Goal: Task Accomplishment & Management: Manage account settings

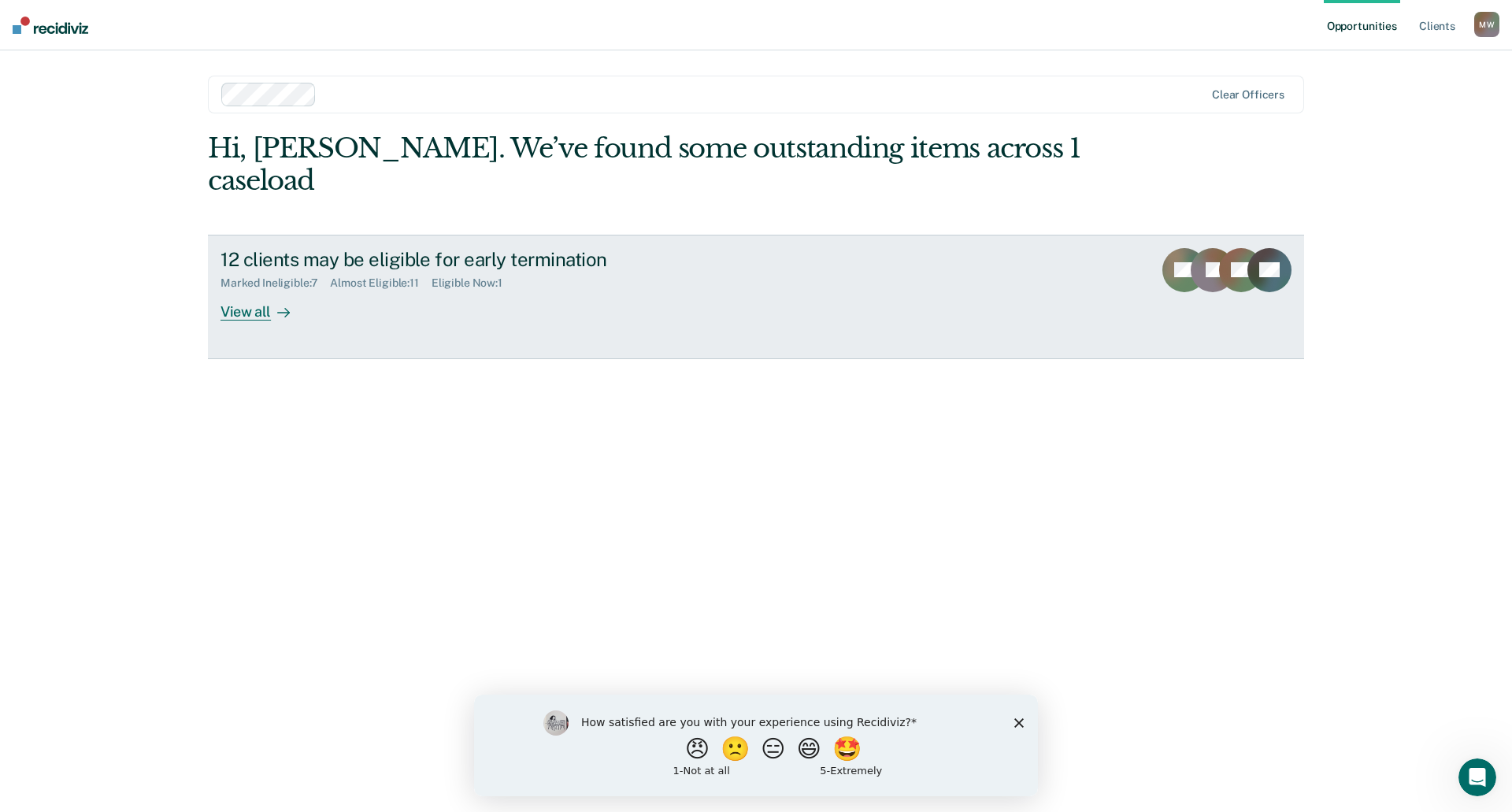
click at [295, 290] on div "View all" at bounding box center [264, 305] width 88 height 31
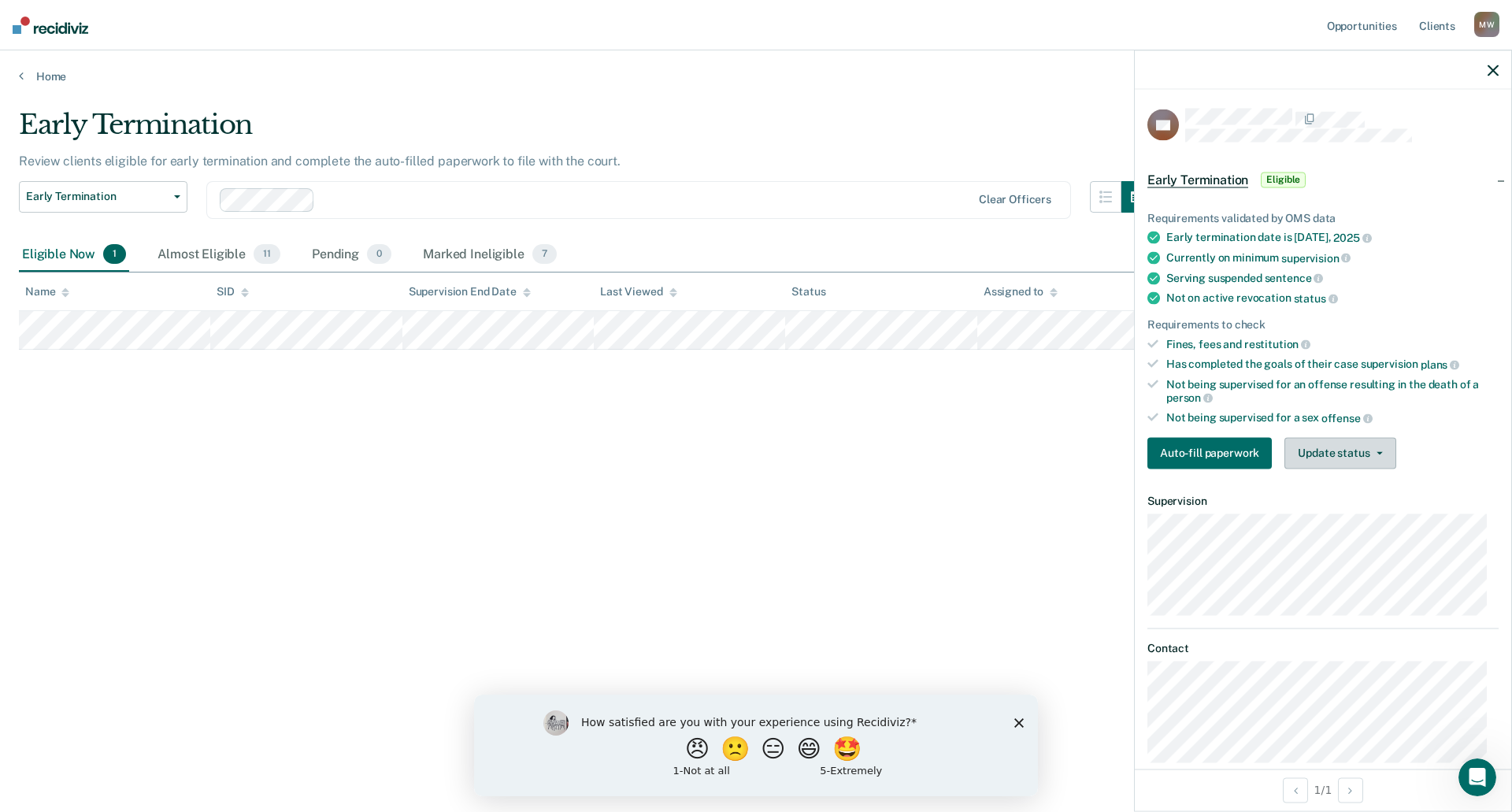
click at [1378, 448] on button "Update status" at bounding box center [1340, 453] width 111 height 31
click at [1352, 516] on button "Mark Ineligible" at bounding box center [1361, 515] width 152 height 26
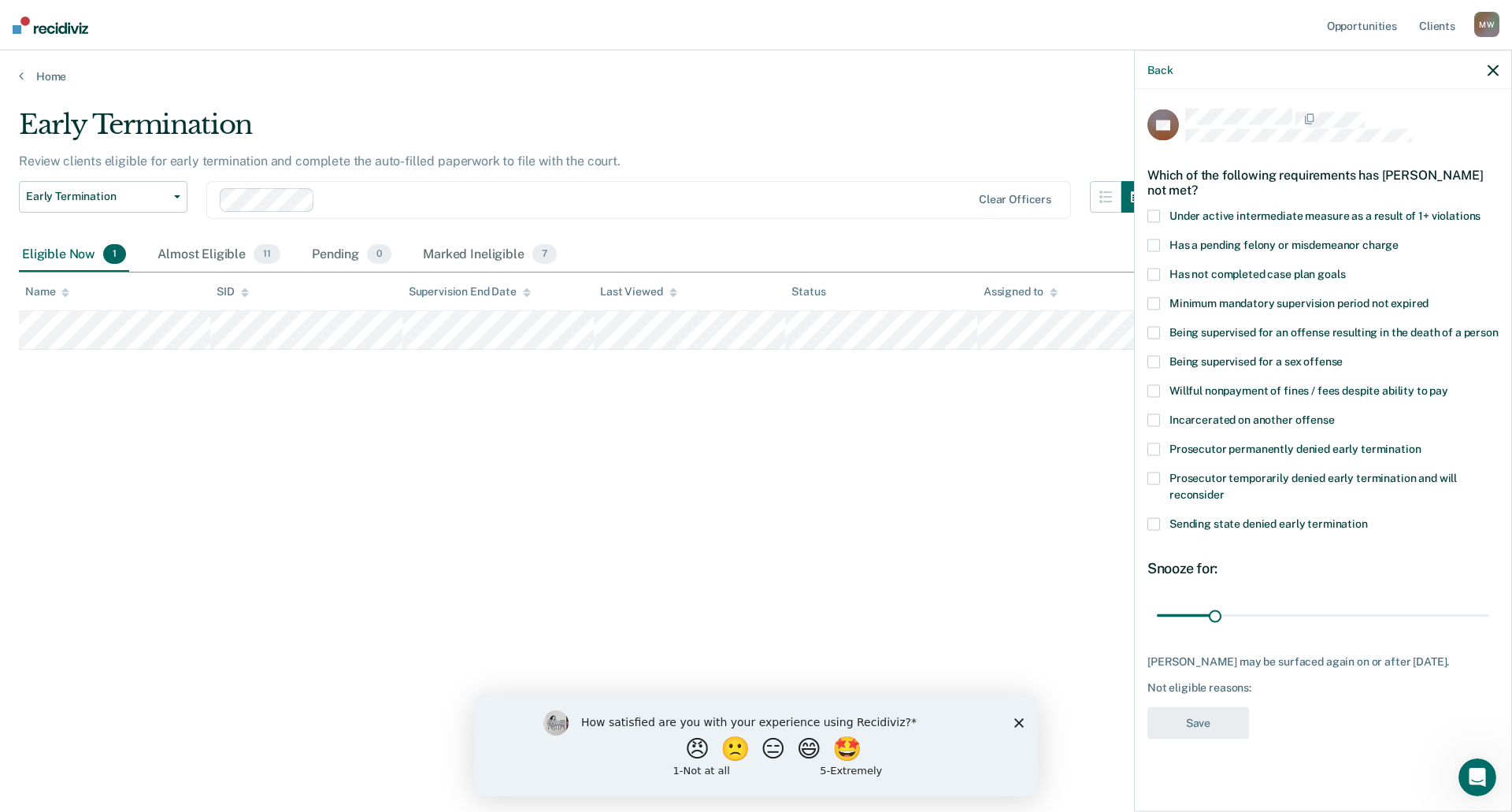
click at [1156, 273] on span at bounding box center [1153, 274] width 12 height 12
drag, startPoint x: 1215, startPoint y: 614, endPoint x: 1198, endPoint y: 615, distance: 17.0
type input "20"
click at [1198, 615] on input "range" at bounding box center [1323, 615] width 332 height 27
click at [1211, 729] on button "Save" at bounding box center [1198, 723] width 102 height 32
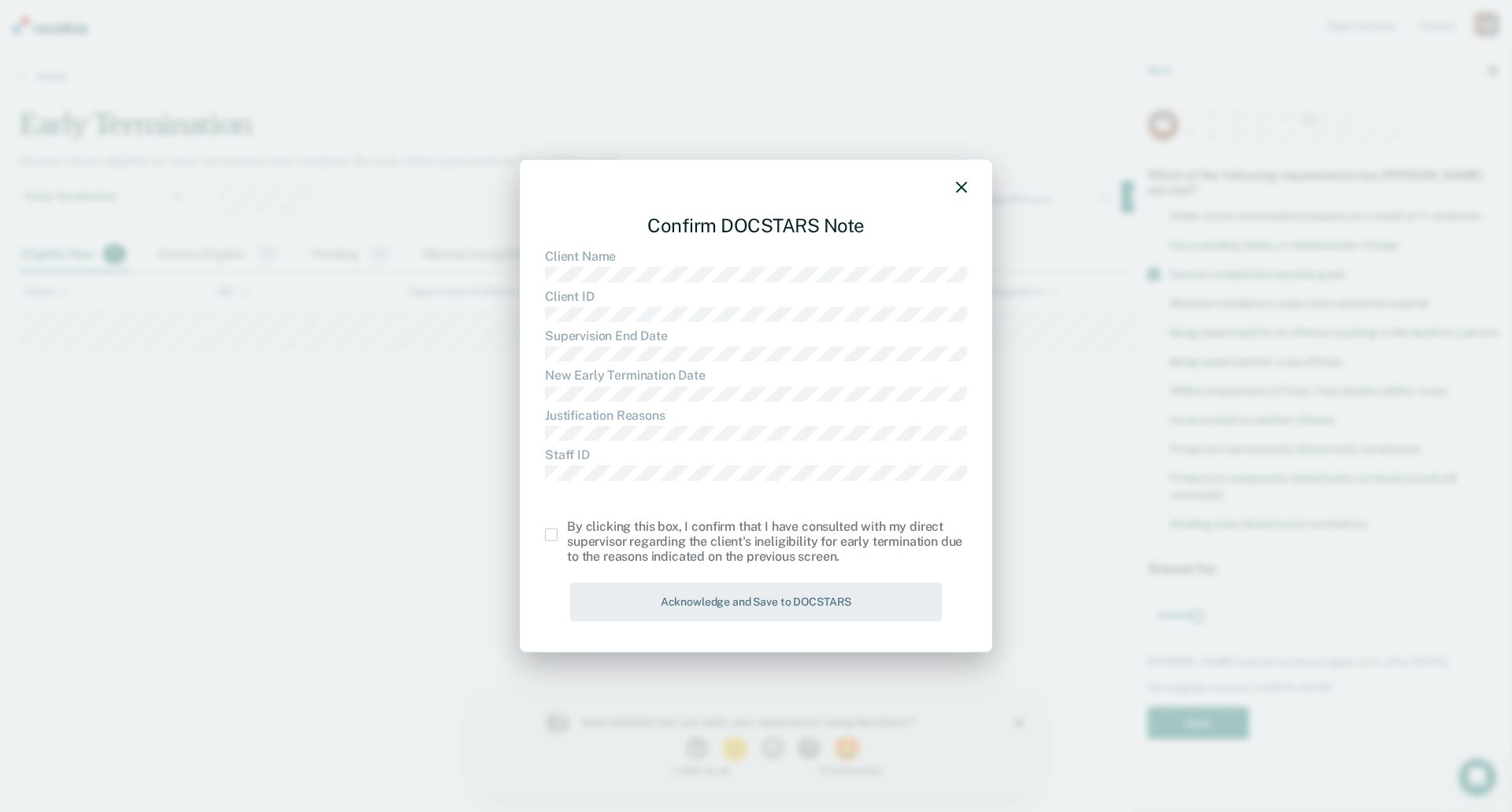
click at [559, 536] on label at bounding box center [556, 534] width 22 height 12
click at [567, 529] on input "checkbox" at bounding box center [567, 529] width 0 height 0
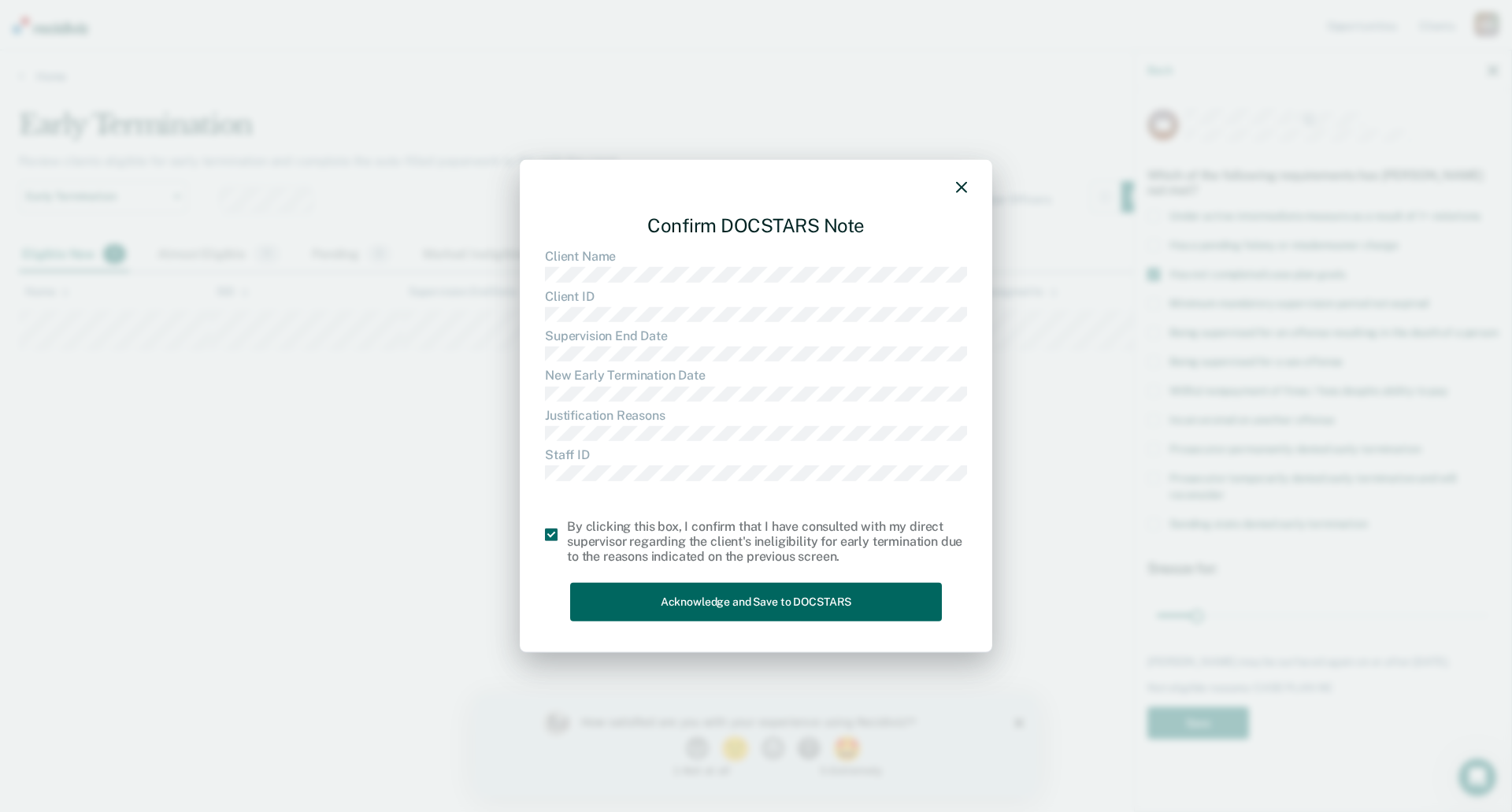
click at [747, 600] on button "Acknowledge and Save to DOCSTARS" at bounding box center [756, 601] width 372 height 39
